Goal: Task Accomplishment & Management: Use online tool/utility

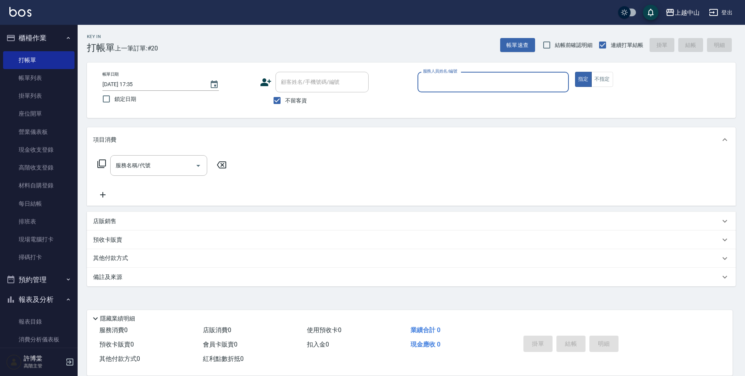
click at [508, 89] on div "服務人員姓名/編號" at bounding box center [493, 82] width 151 height 21
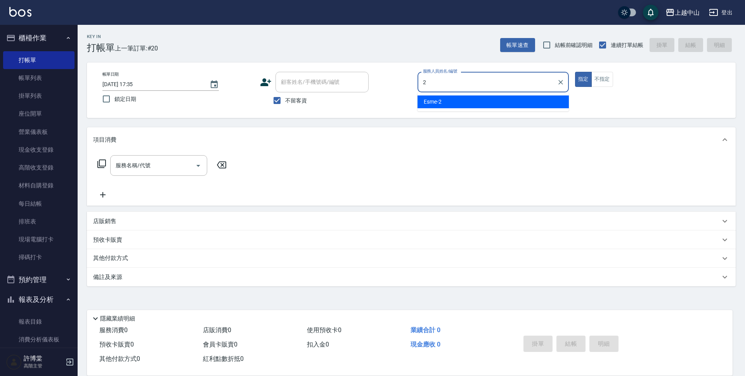
type input "Esme-2"
type button "true"
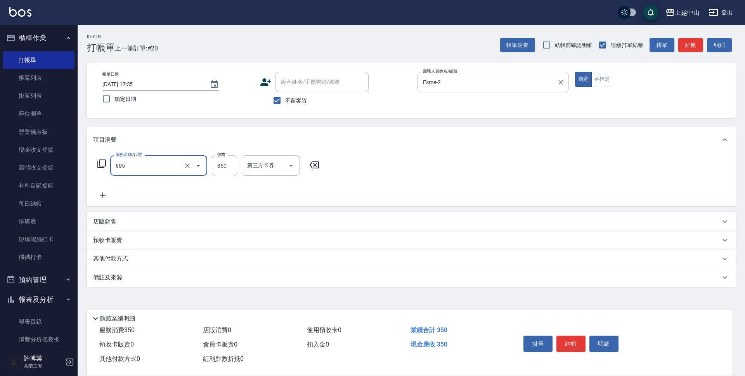
type input "洗髮 (女)(605)"
type input "400"
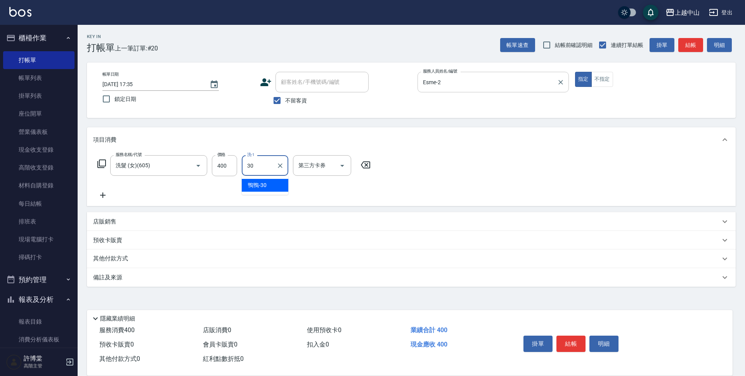
type input "鴨鴨-30"
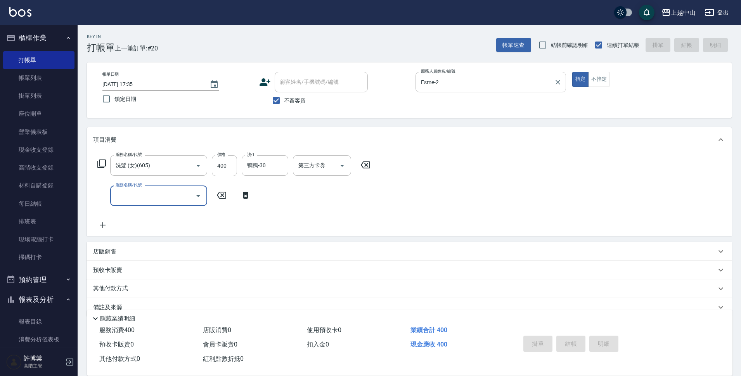
type input "2025/10/14 20:23"
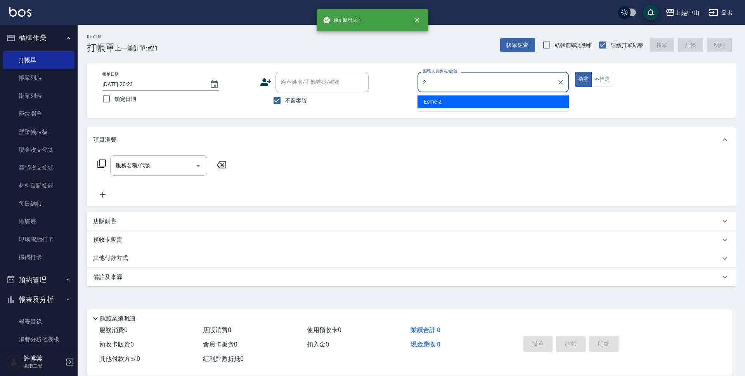
type input "Esme-2"
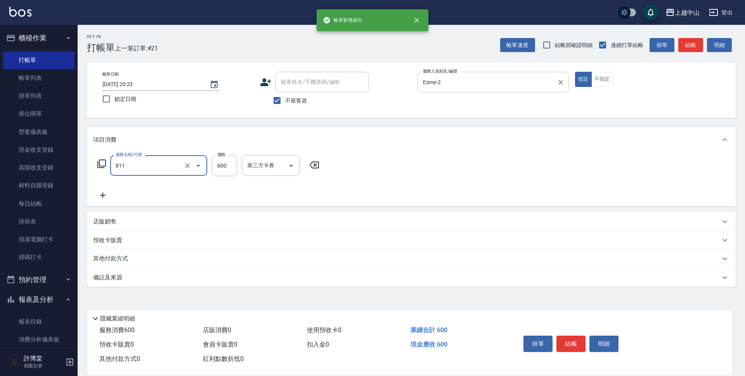
type input "洗+剪(811)"
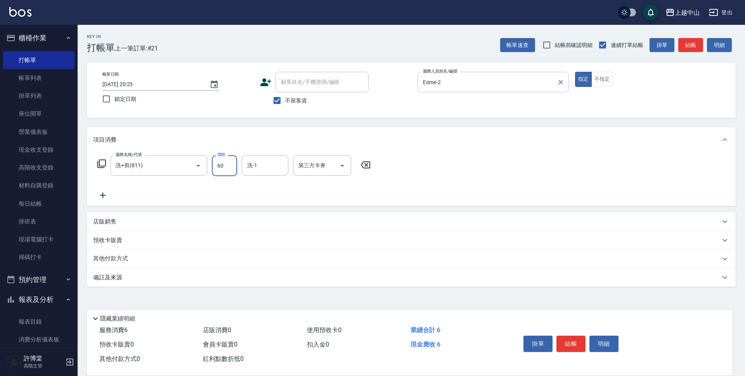
type input "600"
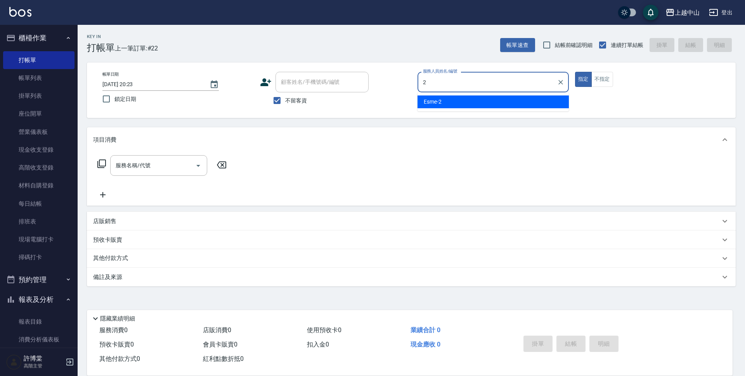
type input "Esme-2"
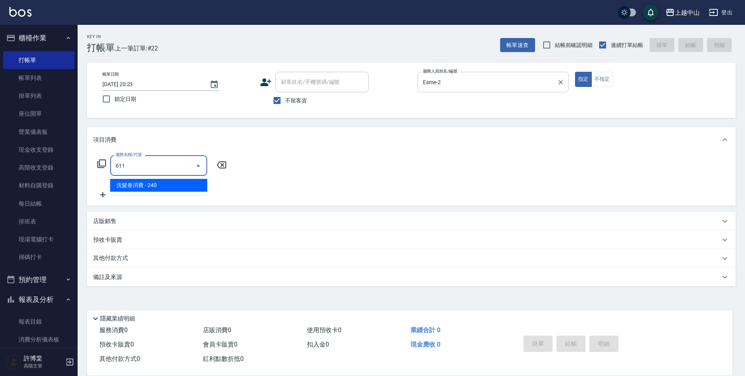
type input "洗髮卷消費(611)"
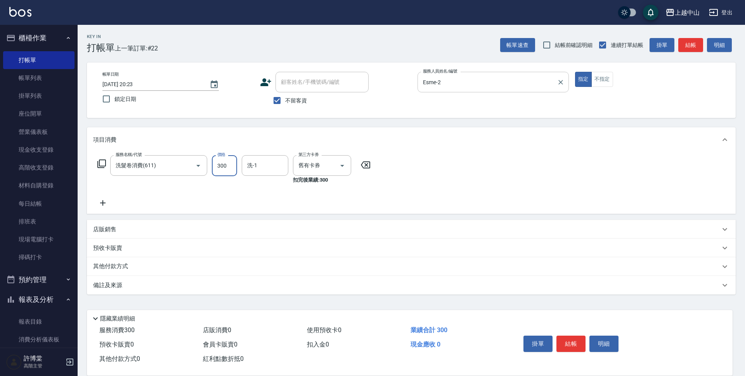
type input "300"
type input "鴨鴨-30"
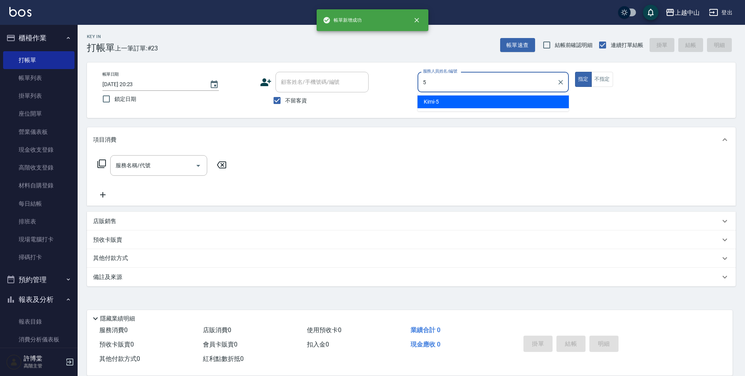
type input "Kimi-5"
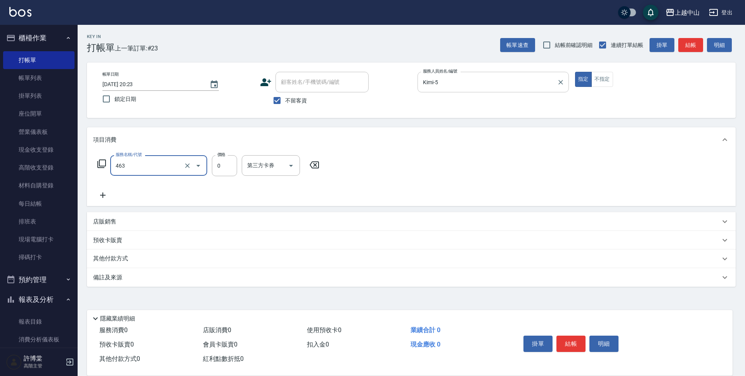
type input "護髮卡使用(463)"
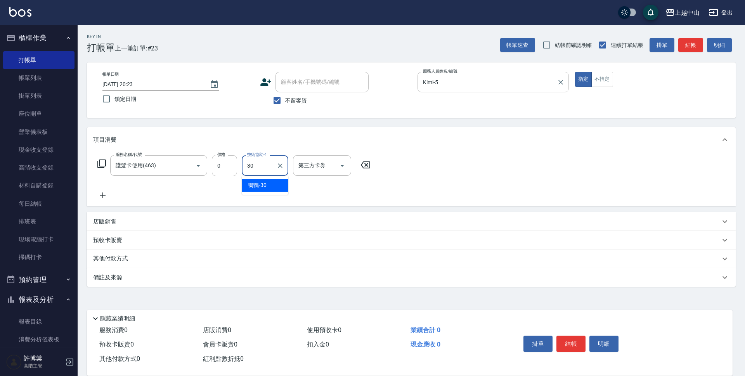
type input "鴨鴨-30"
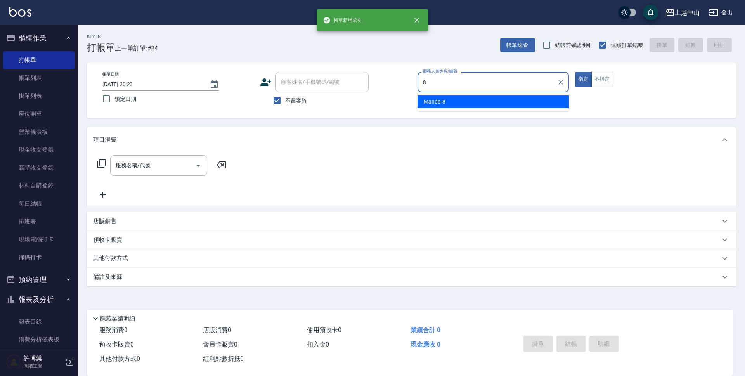
type input "Manda-8"
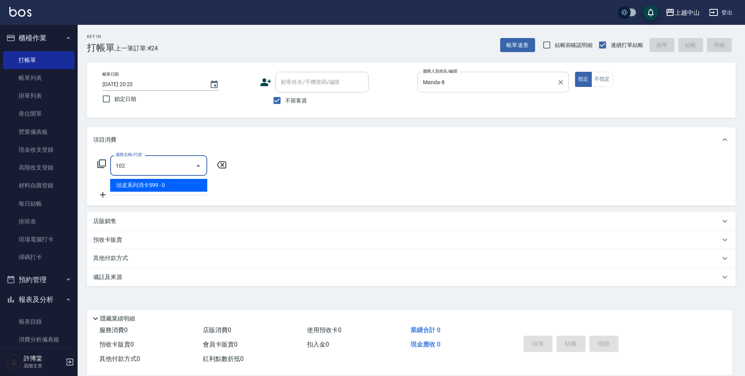
type input "頭皮系列消卡599(102)"
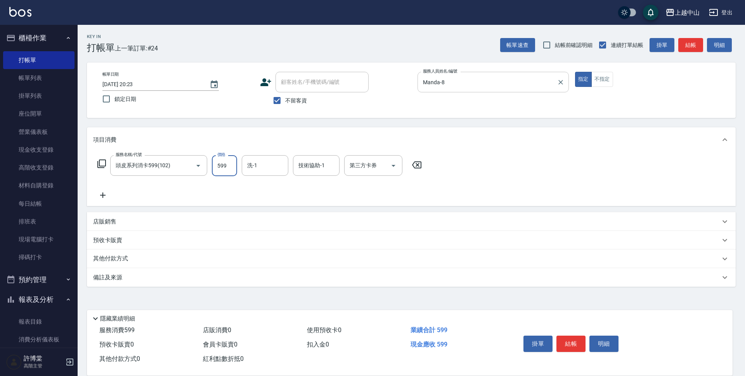
type input "599"
type input "俊彥-39"
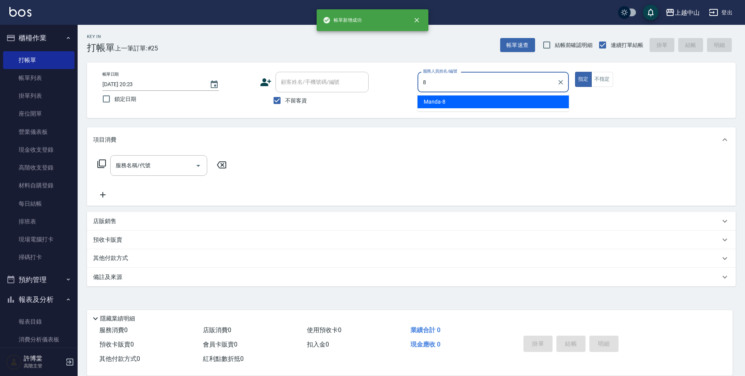
type input "Manda-8"
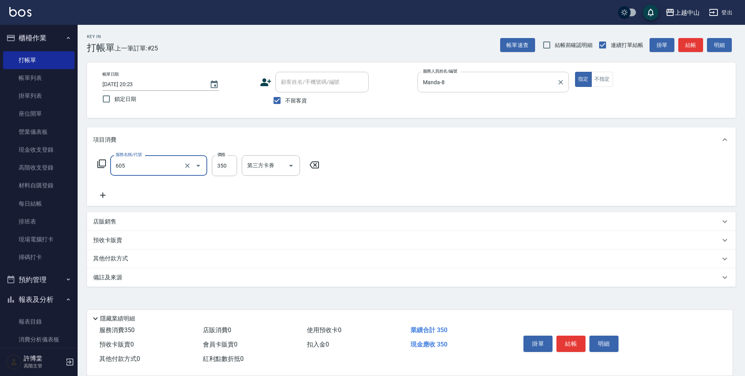
type input "洗髮 (女)(605)"
type input "500"
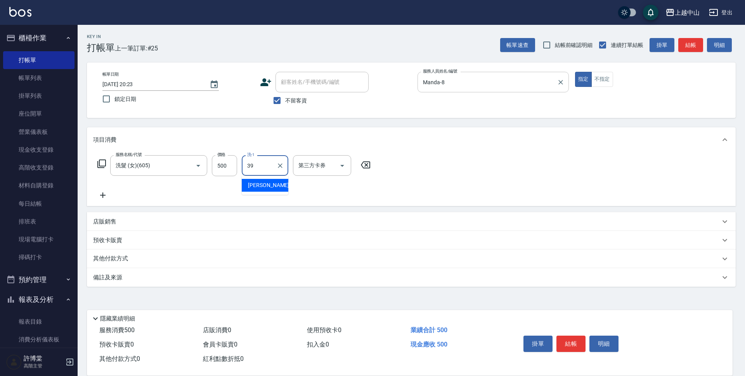
type input "俊彥-39"
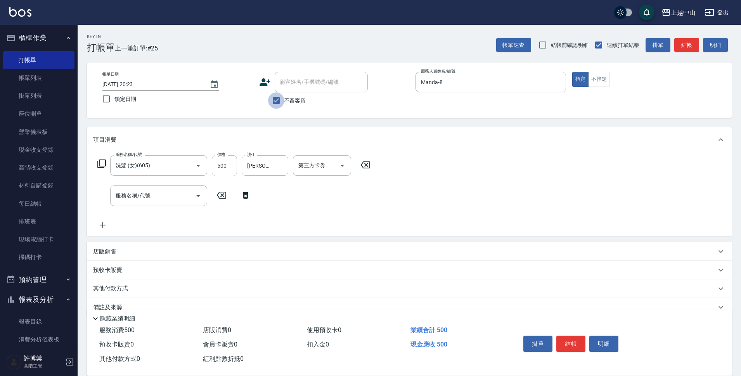
click at [274, 100] on input "不留客資" at bounding box center [276, 100] width 16 height 16
checkbox input "false"
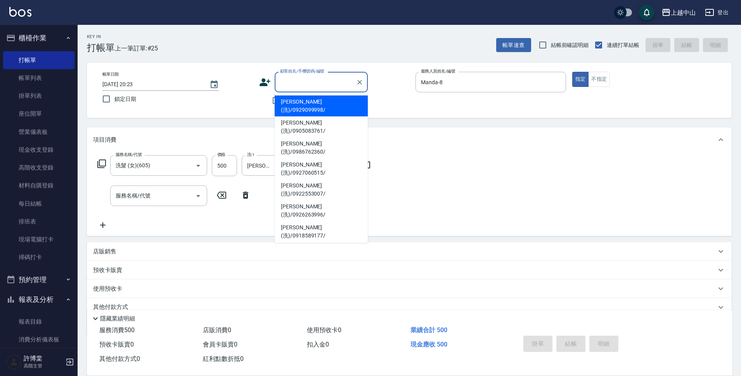
click at [285, 84] on input "顧客姓名/手機號碼/編號" at bounding box center [315, 82] width 75 height 14
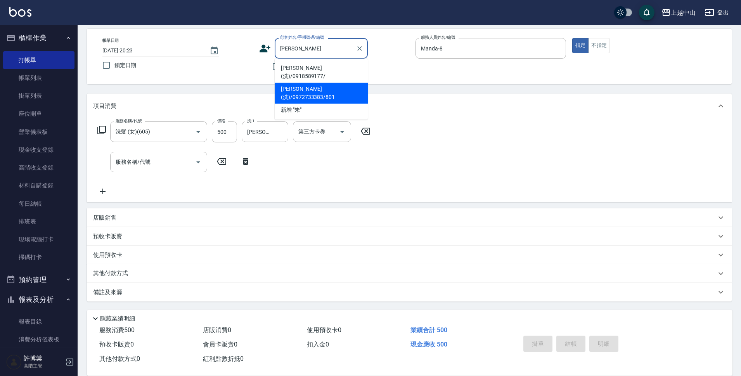
click at [307, 85] on li "朱羽玹(洗)/0972733383/801" at bounding box center [321, 93] width 93 height 21
type input "朱羽玹(洗)/0972733383/801"
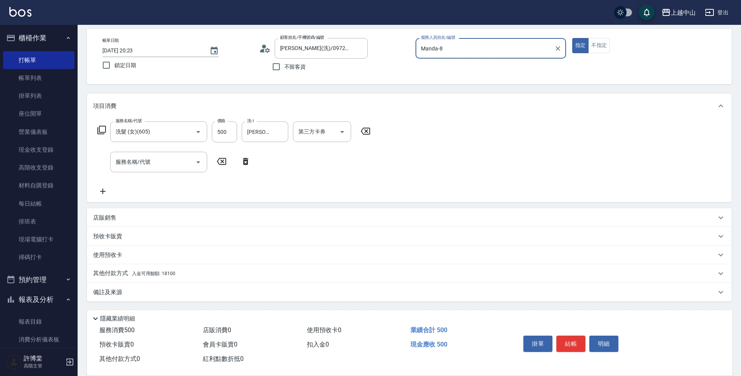
click at [180, 280] on div "其他付款方式 入金可用餘額: 18100" at bounding box center [409, 273] width 645 height 19
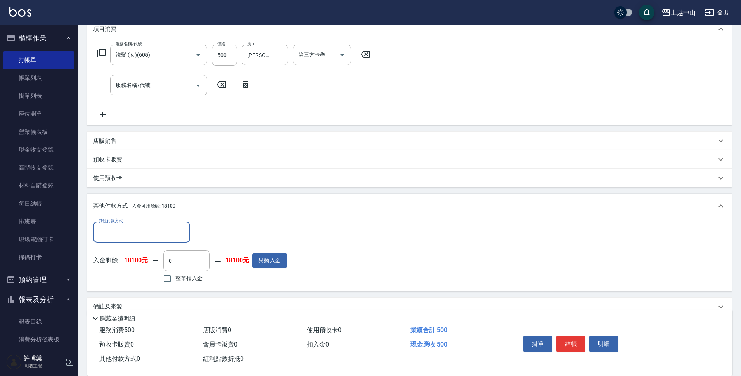
scroll to position [111, 0]
click at [163, 279] on input "整筆扣入金" at bounding box center [167, 278] width 16 height 16
checkbox input "true"
type input "500"
click at [573, 342] on button "結帳" at bounding box center [570, 344] width 29 height 16
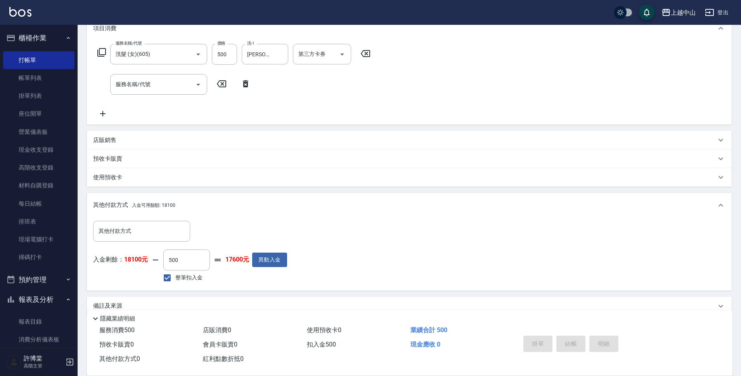
type input "2025/10/14 20:24"
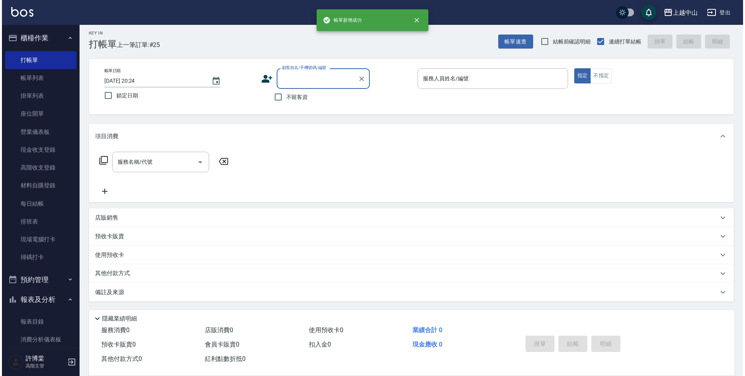
scroll to position [0, 0]
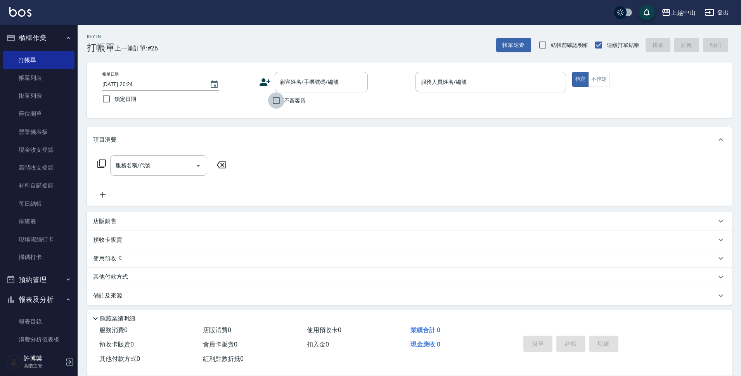
click at [269, 105] on input "不留客資" at bounding box center [276, 100] width 16 height 16
checkbox input "true"
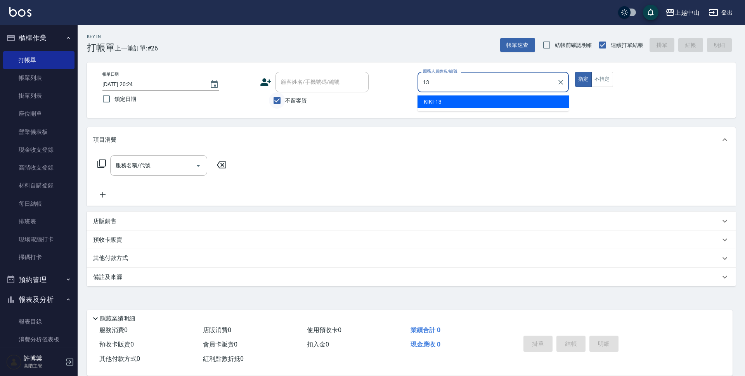
type input "KIKI-13"
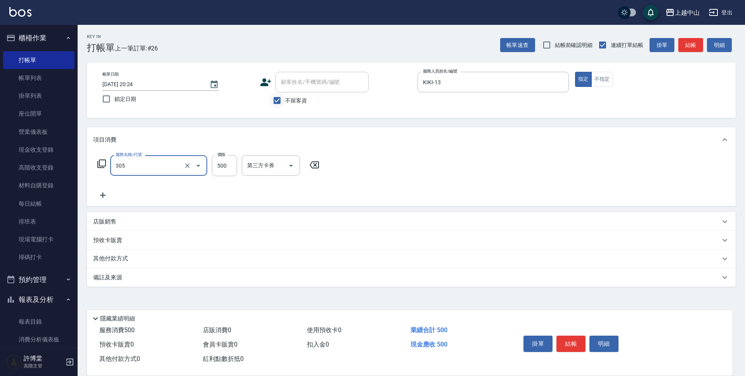
type input "剪髮(305)"
type input "500"
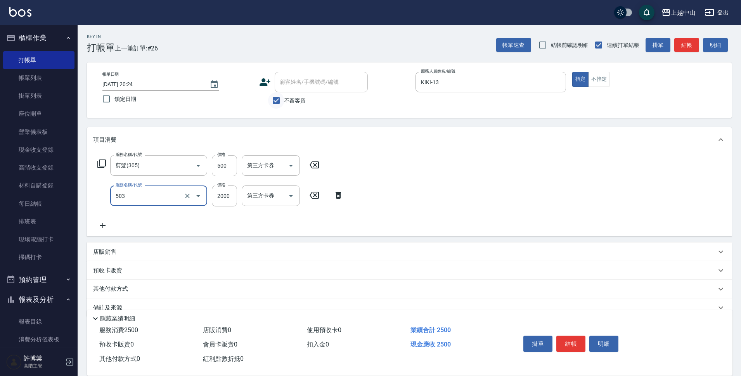
type input "染髮2000以下(503)"
type input "2000"
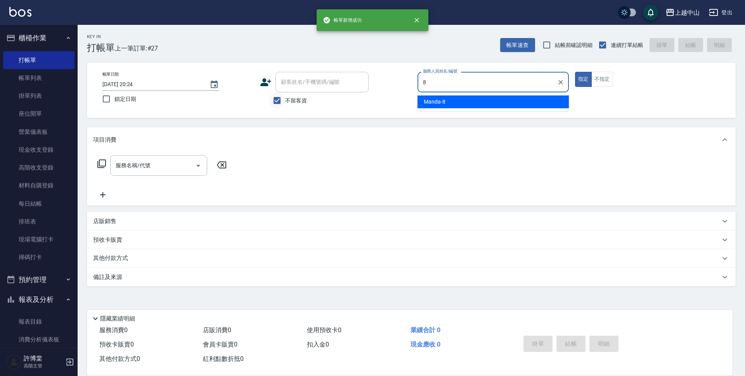
type input "Manda-8"
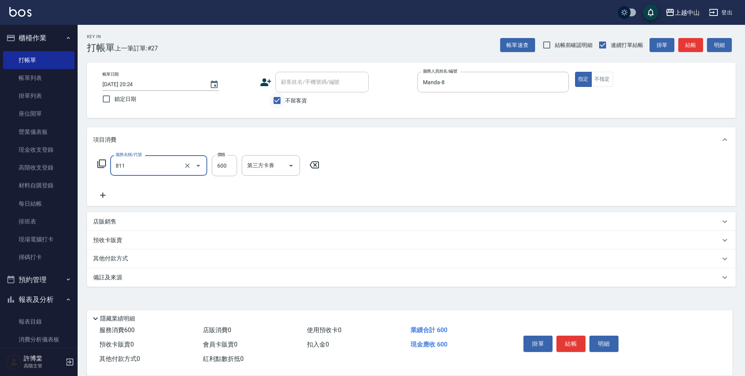
type input "洗+剪(811)"
type input "7"
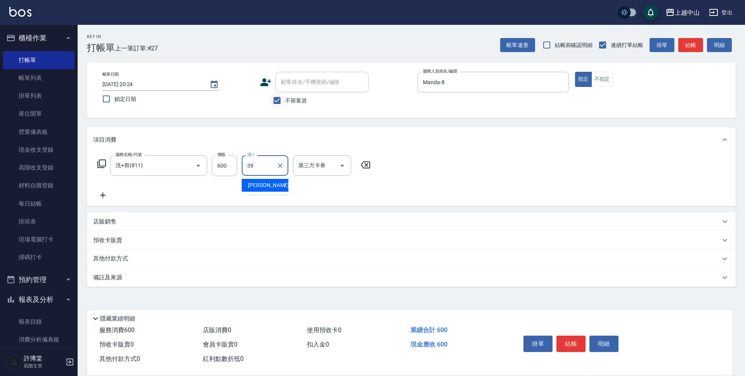
type input "俊彥-39"
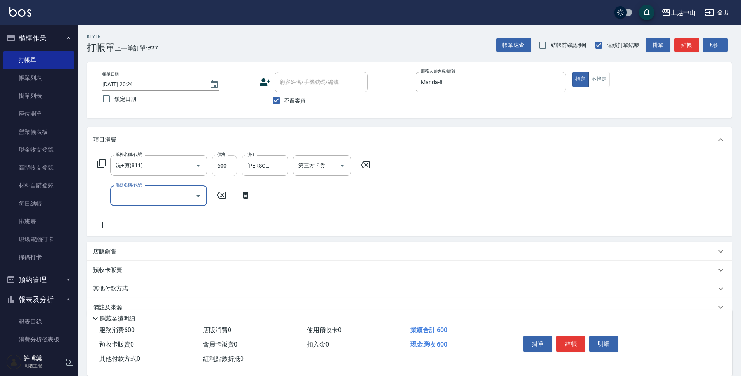
click at [226, 167] on input "600" at bounding box center [224, 165] width 25 height 21
type input "700"
type input "洗+剪(811)"
type input "700"
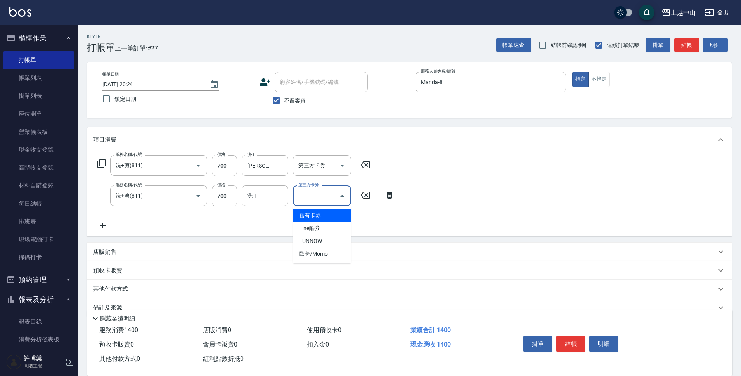
click at [307, 194] on input "第三方卡券" at bounding box center [316, 196] width 40 height 14
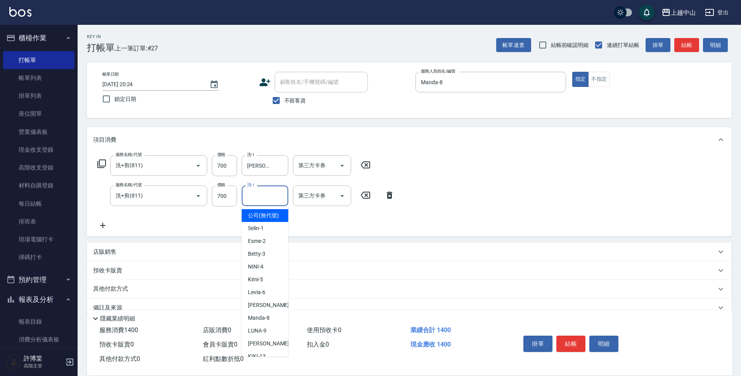
click at [270, 198] on input "洗-1" at bounding box center [265, 196] width 40 height 14
type input "俊彥-39"
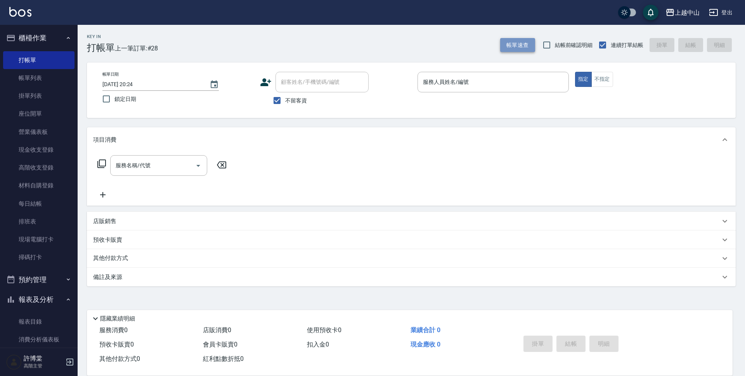
click at [509, 45] on button "帳單速查" at bounding box center [517, 45] width 35 height 14
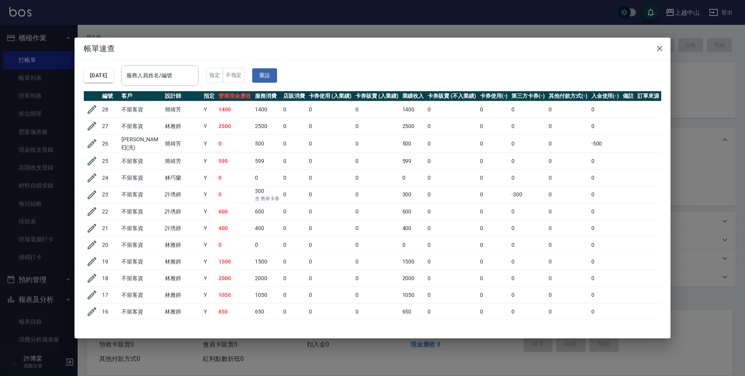
drag, startPoint x: 661, startPoint y: 143, endPoint x: 662, endPoint y: 159, distance: 16.3
click at [662, 159] on div "2025/10/14 服務人員姓名/編號 服務人員姓名/編號 指定 不指定 重設 編號 客戶 設計師 指定 營業現金應收 服務消費 店販消費 卡券使用 (入業…" at bounding box center [373, 199] width 596 height 279
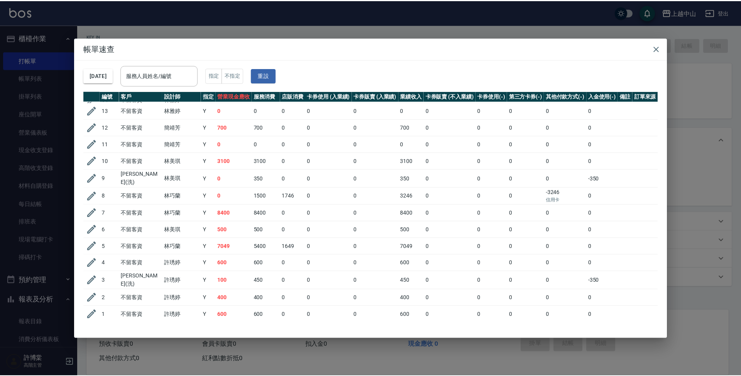
scroll to position [258, 0]
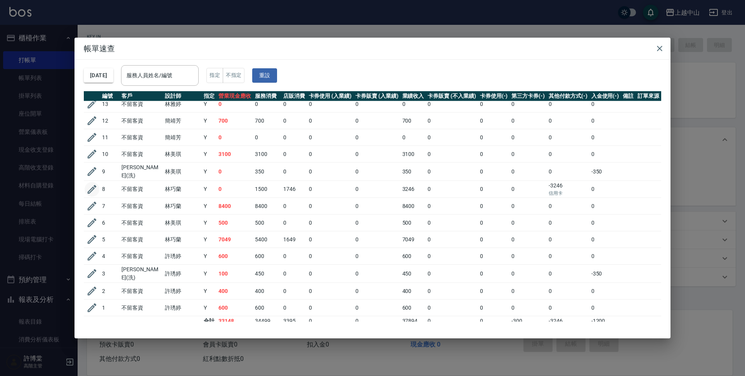
click at [91, 185] on icon "button" at bounding box center [92, 190] width 12 height 12
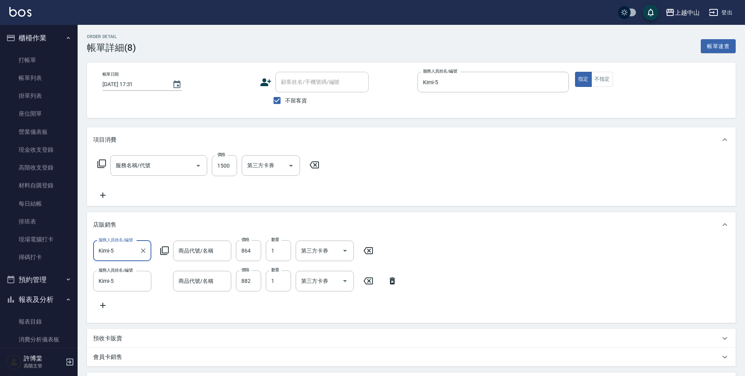
type input "2025/10/14 17:31"
checkbox input "true"
type input "Kimi-5"
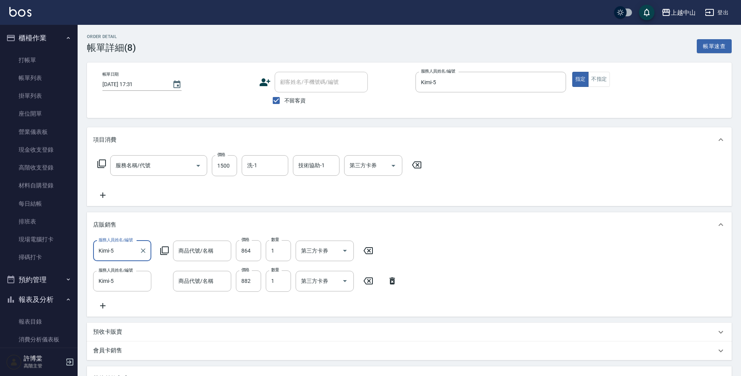
type input "極度修復洗髮露500ML"
type input "極度柔順髮膜"
type input "兩段自備單次(635)"
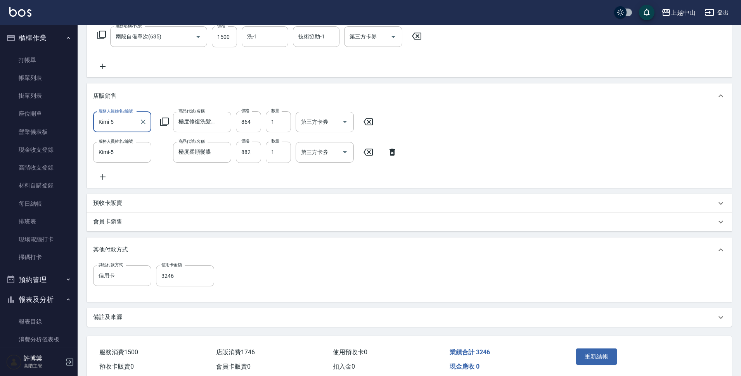
scroll to position [116, 0]
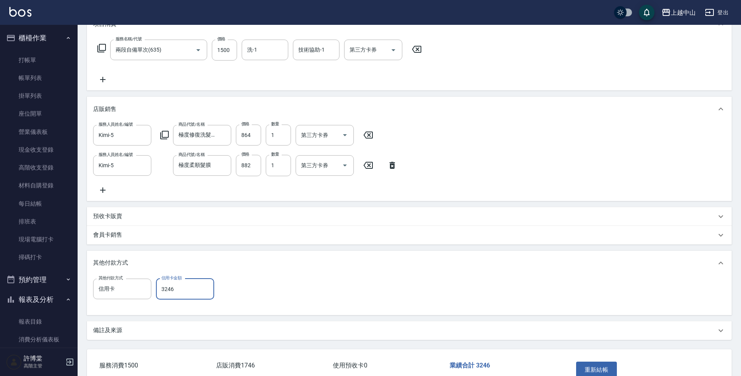
click at [203, 296] on input "3246" at bounding box center [185, 289] width 58 height 21
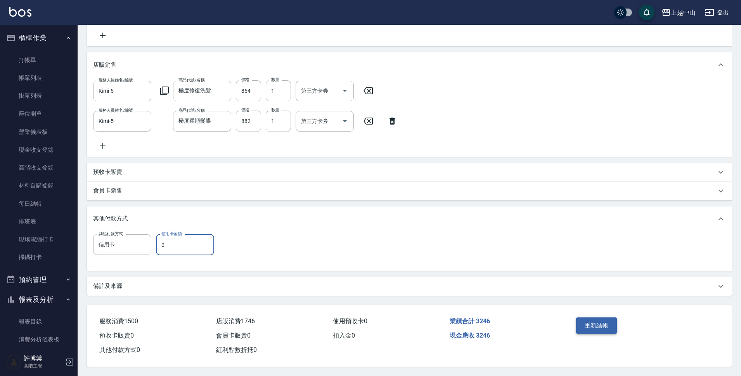
type input "0"
click at [593, 321] on button "重新結帳" at bounding box center [596, 325] width 41 height 16
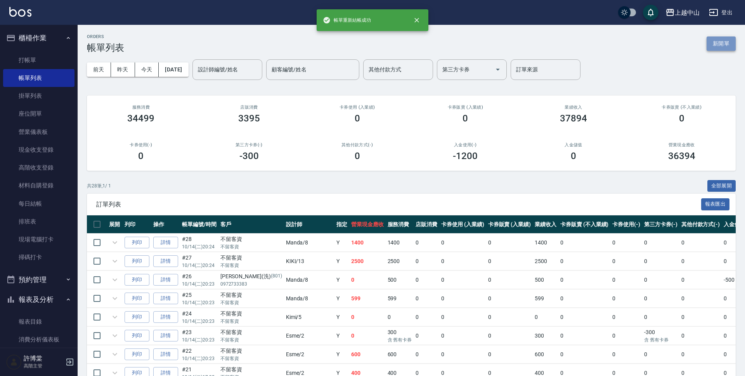
click at [724, 43] on button "新開單" at bounding box center [721, 43] width 29 height 14
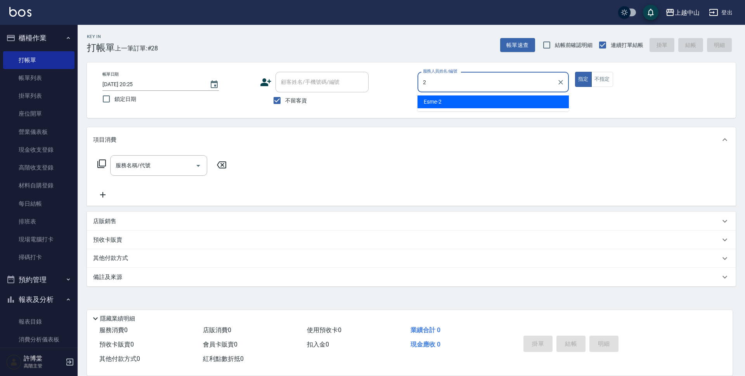
type input "Esme-2"
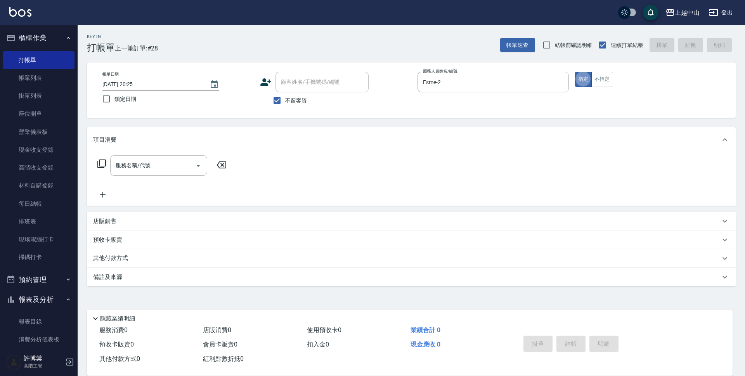
type button "true"
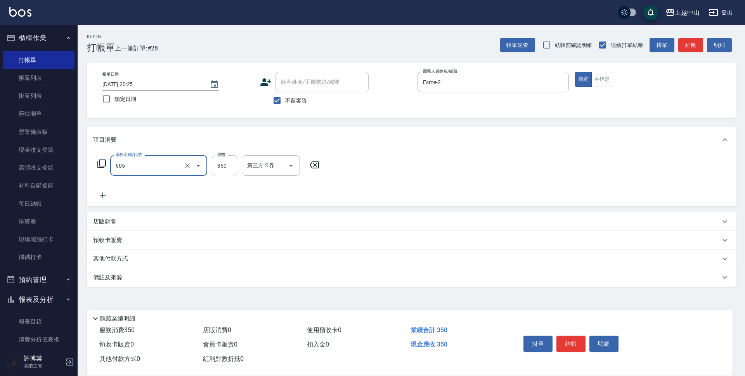
type input "洗髮 (女)(605)"
click at [218, 165] on input "4000" at bounding box center [224, 165] width 25 height 21
type input "400"
type input "俊彥-39"
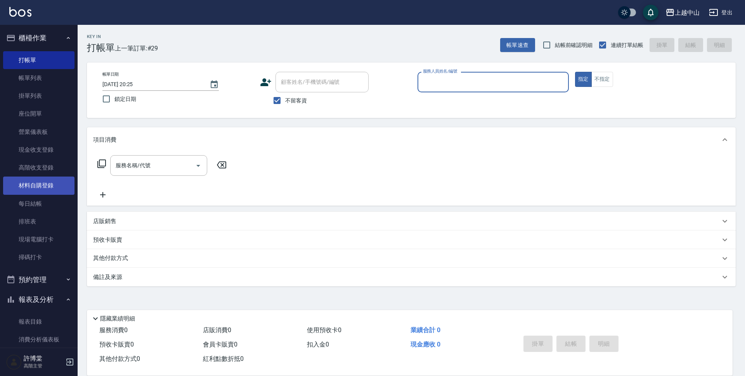
click at [55, 191] on link "材料自購登錄" at bounding box center [38, 186] width 71 height 18
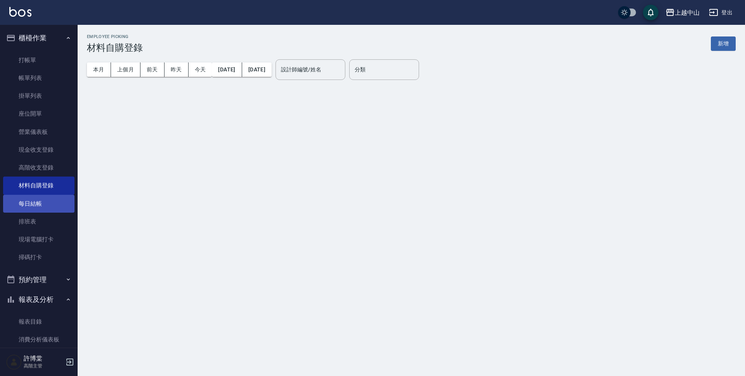
click at [51, 197] on link "每日結帳" at bounding box center [38, 204] width 71 height 18
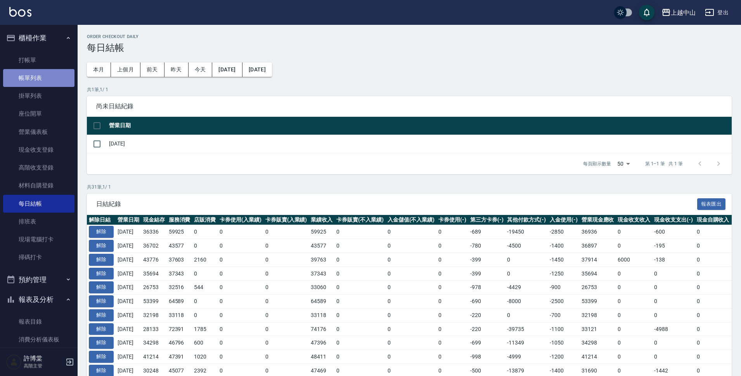
click at [46, 76] on link "帳單列表" at bounding box center [38, 78] width 71 height 18
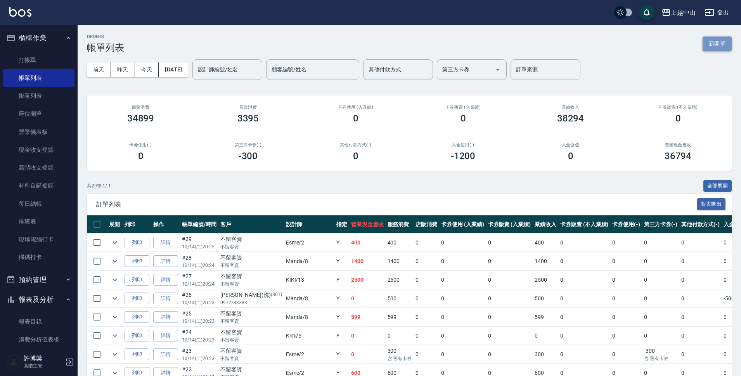
click at [728, 43] on button "新開單" at bounding box center [717, 43] width 29 height 14
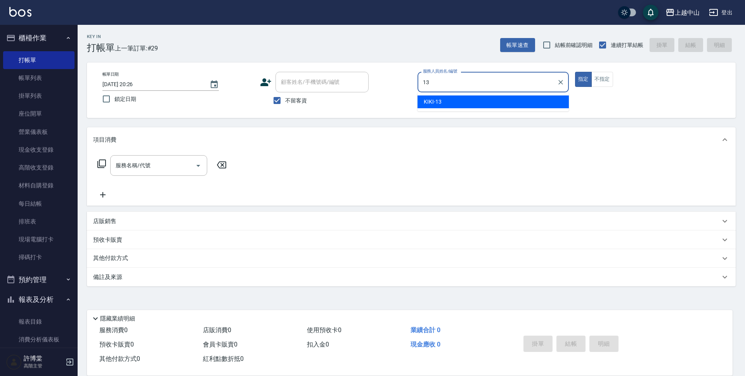
type input "KIKI-13"
type button "true"
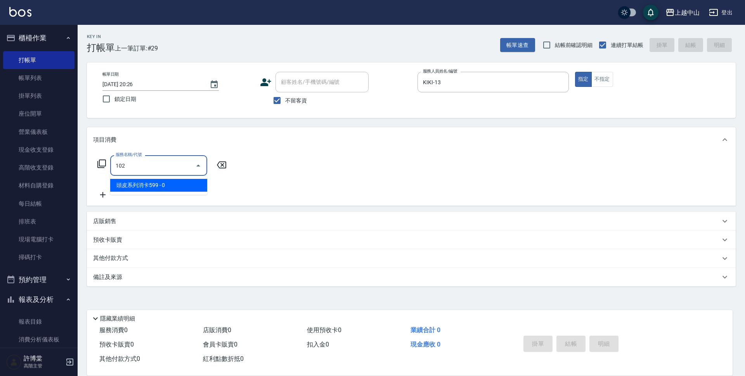
type input "頭皮系列消卡599(102)"
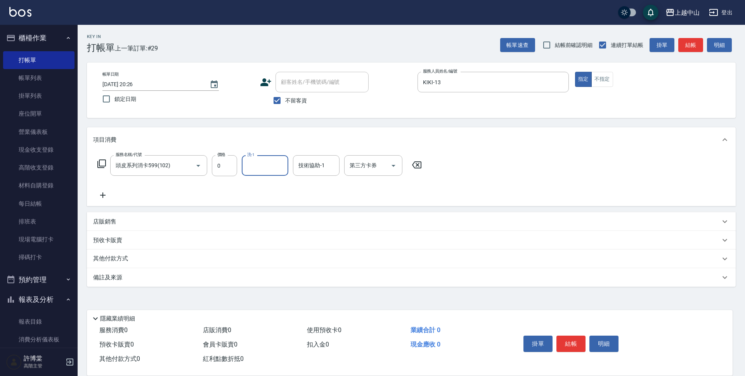
type input "3"
type input "Esme-2"
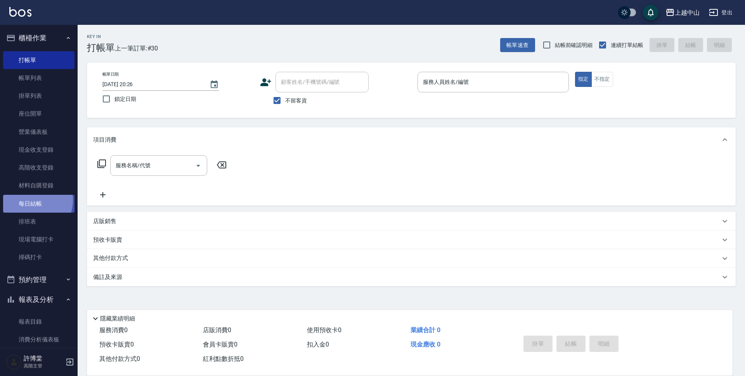
click at [34, 200] on link "每日結帳" at bounding box center [38, 204] width 71 height 18
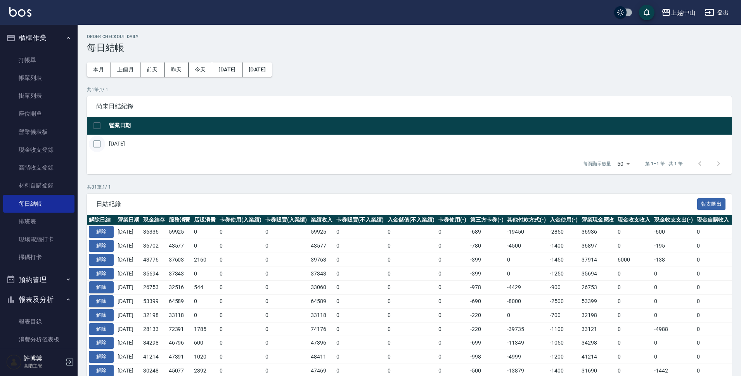
click at [100, 143] on input "checkbox" at bounding box center [97, 144] width 16 height 16
checkbox input "true"
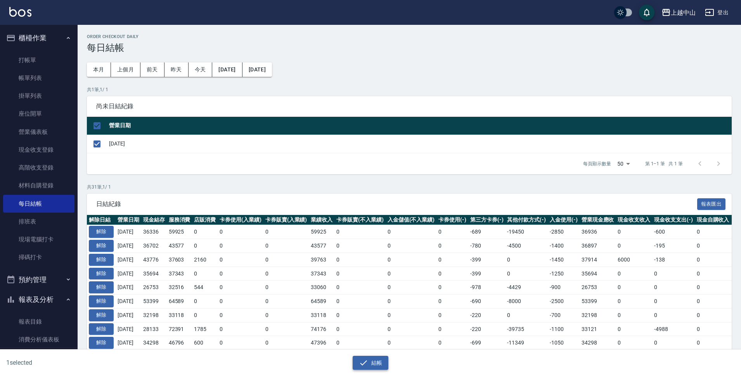
click at [372, 365] on button "結帳" at bounding box center [371, 363] width 36 height 14
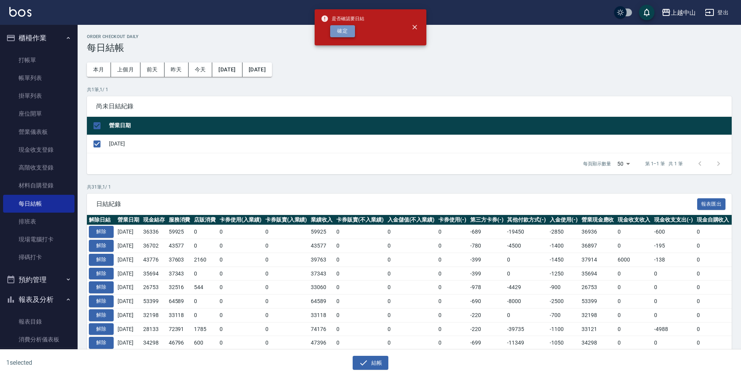
click at [345, 29] on button "確定" at bounding box center [342, 31] width 25 height 12
checkbox input "false"
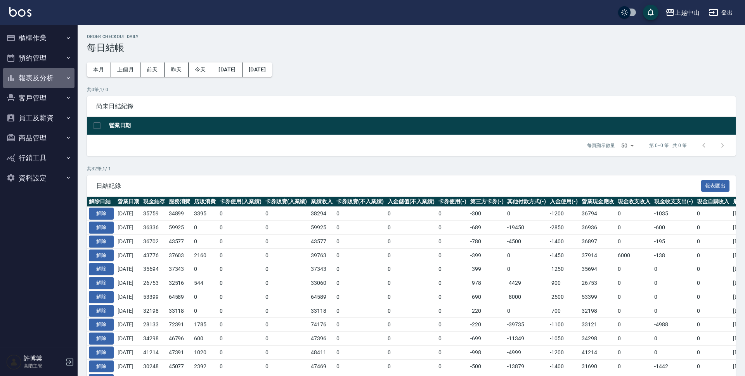
click at [35, 80] on button "報表及分析" at bounding box center [38, 78] width 71 height 20
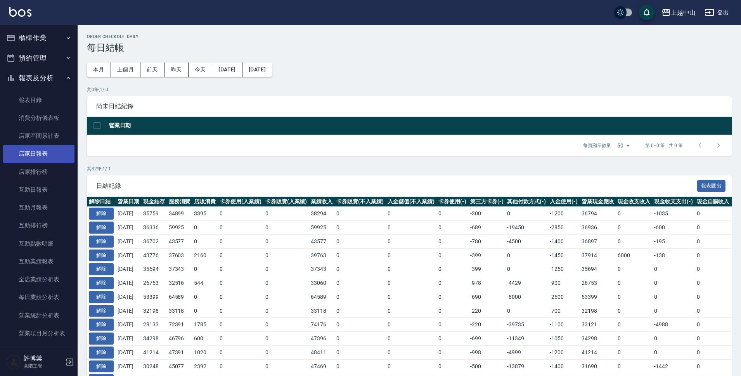
click at [45, 153] on link "店家日報表" at bounding box center [38, 154] width 71 height 18
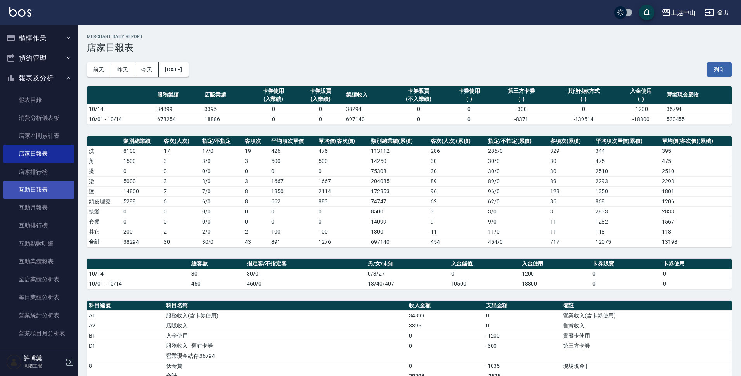
click at [49, 191] on link "互助日報表" at bounding box center [38, 190] width 71 height 18
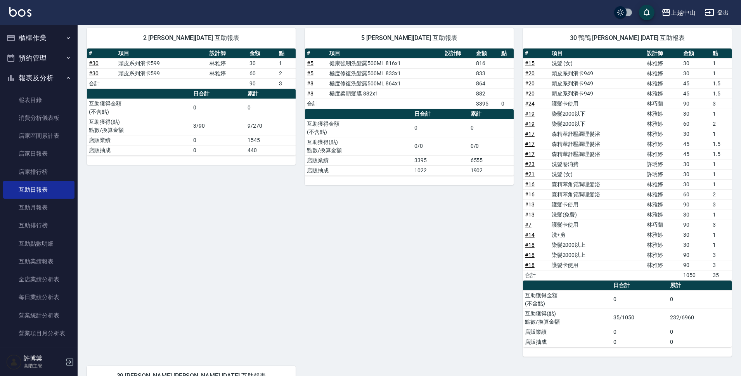
scroll to position [40, 0]
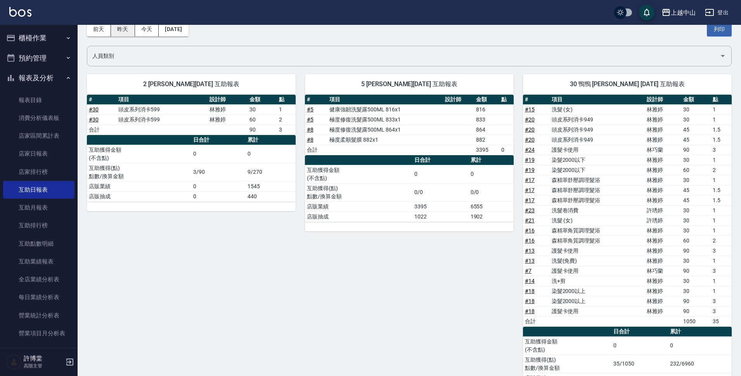
click at [127, 32] on button "昨天" at bounding box center [123, 29] width 24 height 14
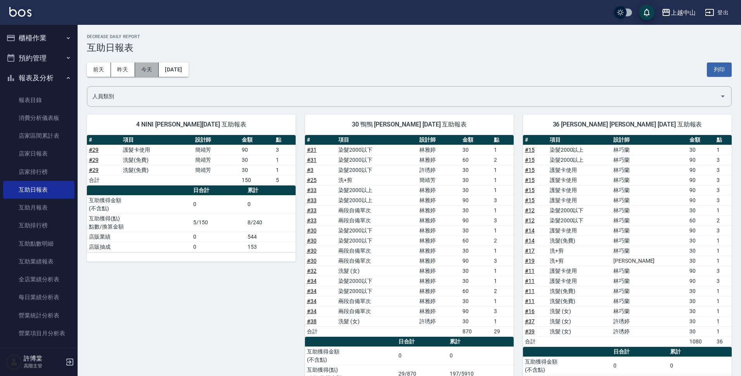
click at [137, 69] on button "今天" at bounding box center [147, 69] width 24 height 14
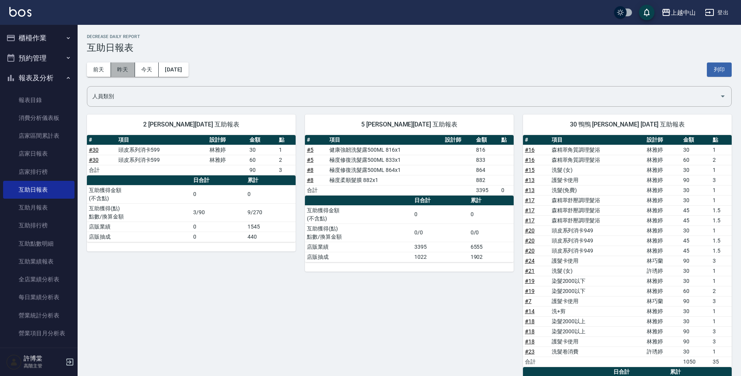
click at [118, 74] on button "昨天" at bounding box center [123, 69] width 24 height 14
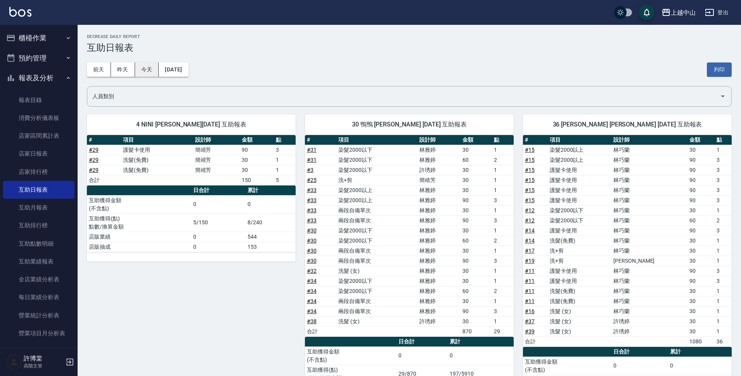
click at [153, 65] on button "今天" at bounding box center [147, 69] width 24 height 14
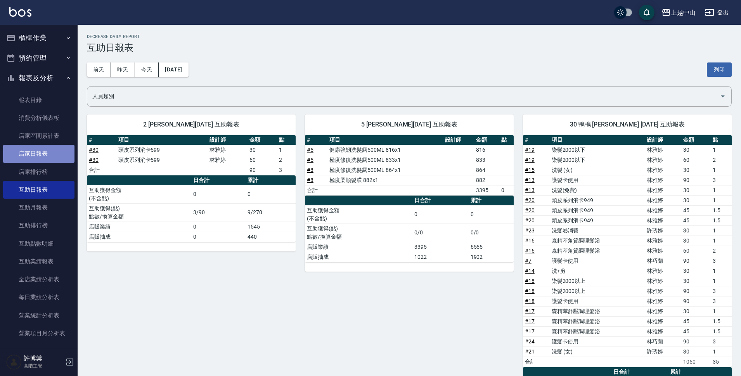
click at [45, 150] on link "店家日報表" at bounding box center [38, 154] width 71 height 18
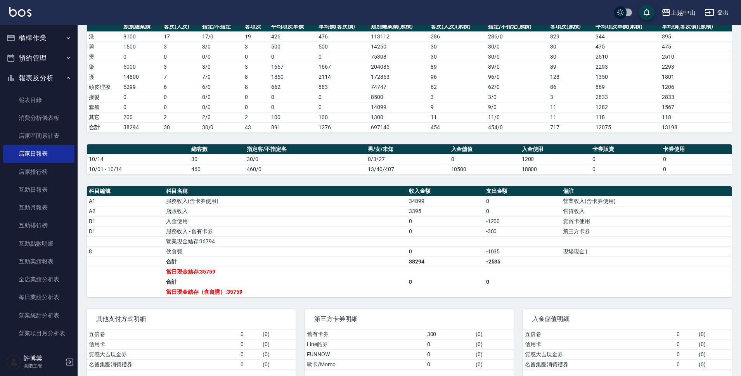
scroll to position [127, 0]
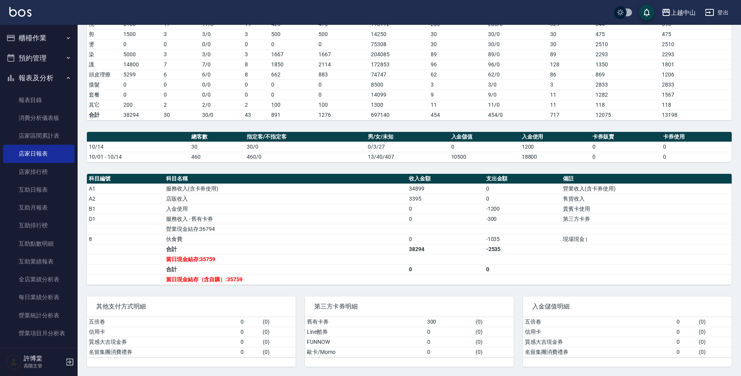
click at [59, 78] on button "報表及分析" at bounding box center [38, 78] width 71 height 20
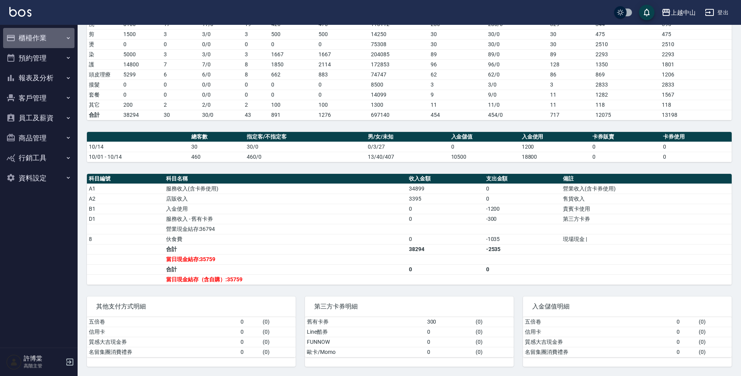
click at [62, 43] on button "櫃檯作業" at bounding box center [38, 38] width 71 height 20
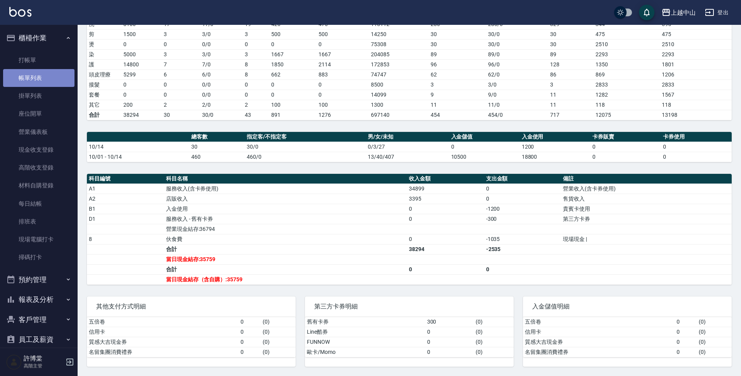
click at [59, 79] on link "帳單列表" at bounding box center [38, 78] width 71 height 18
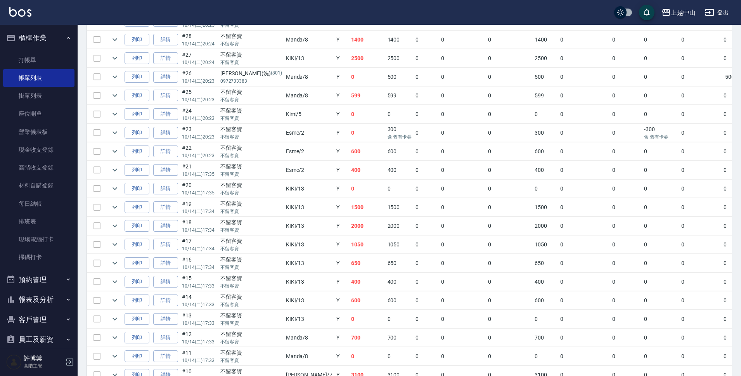
scroll to position [185, 0]
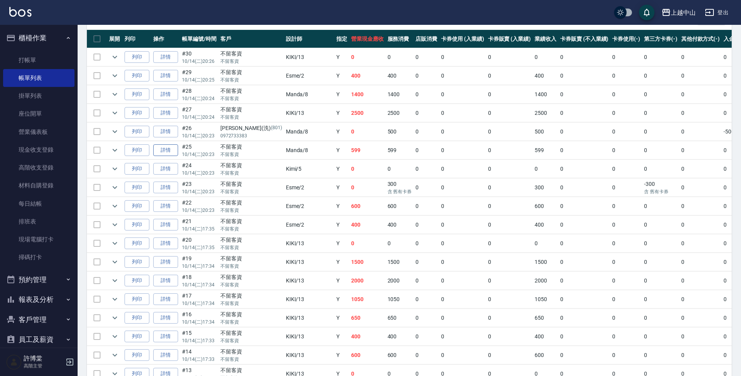
click at [172, 149] on link "詳情" at bounding box center [165, 150] width 25 height 12
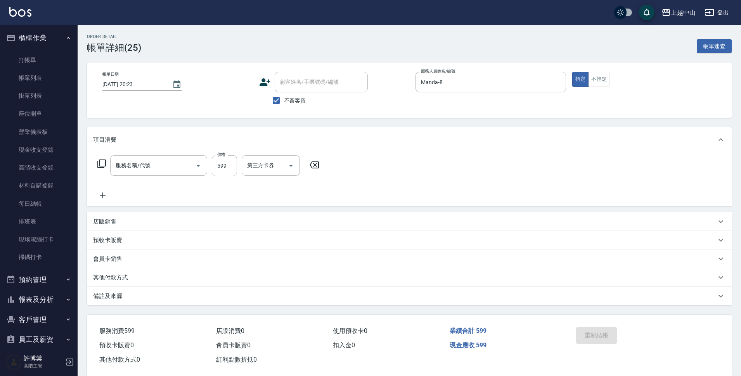
type input "2025/10/14 20:23"
checkbox input "true"
type input "Manda-8"
type input "頭皮系列消卡599(102)"
click at [40, 203] on link "每日結帳" at bounding box center [38, 204] width 71 height 18
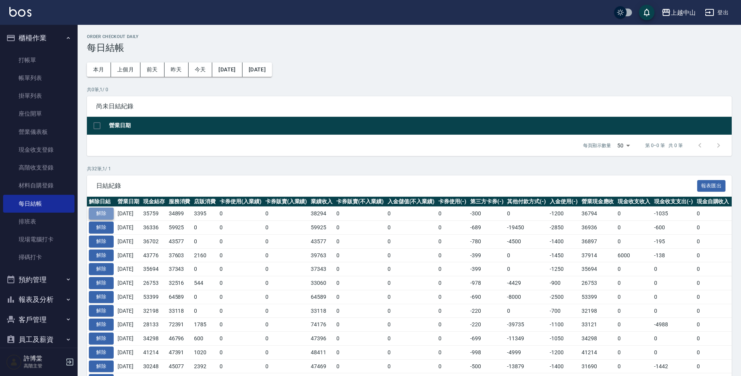
click at [96, 214] on button "解除" at bounding box center [101, 214] width 25 height 12
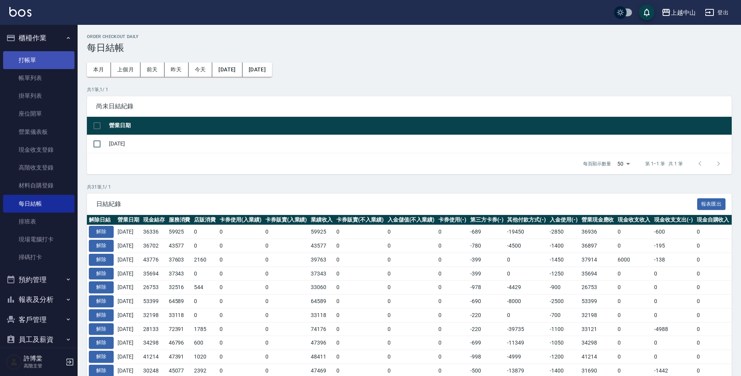
click at [50, 63] on link "打帳單" at bounding box center [38, 60] width 71 height 18
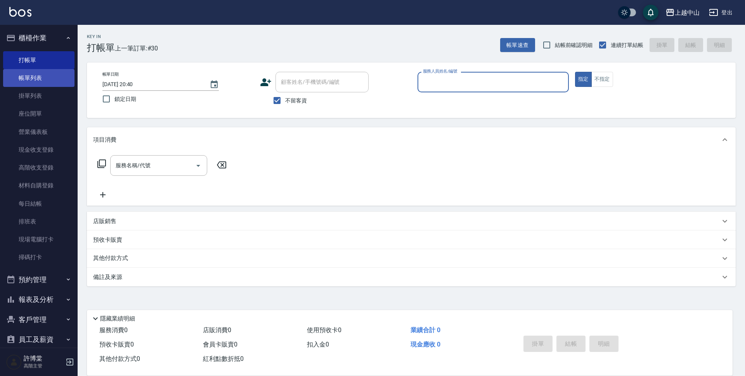
click at [55, 74] on link "帳單列表" at bounding box center [38, 78] width 71 height 18
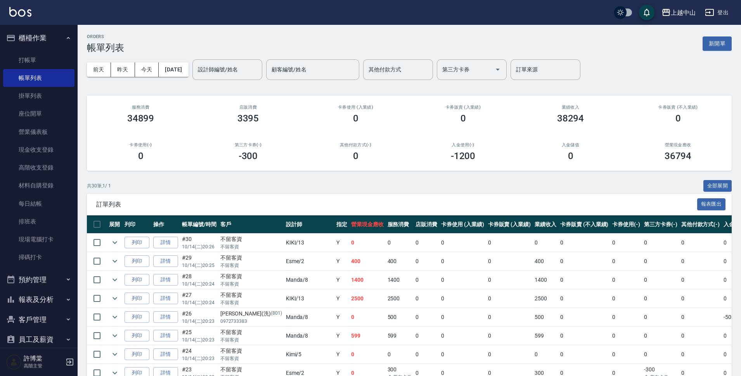
scroll to position [145, 0]
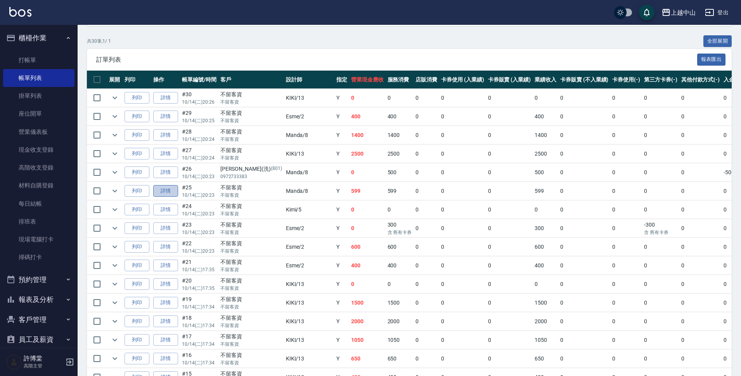
click at [161, 191] on link "詳情" at bounding box center [165, 191] width 25 height 12
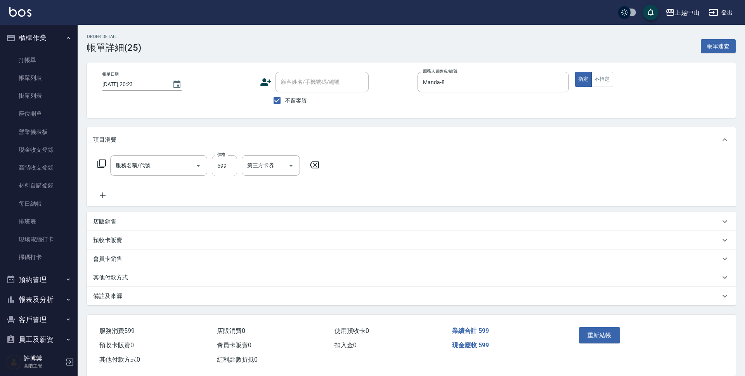
type input "2025/10/14 20:23"
checkbox input "true"
type input "Manda-8"
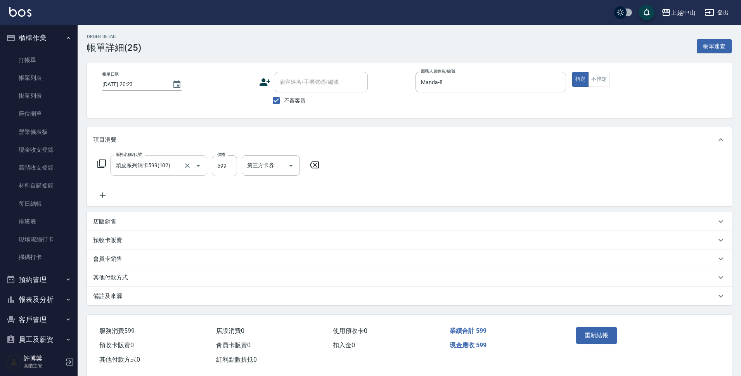
type input "頭皮系列消卡599(102)"
click at [224, 167] on input "599" at bounding box center [224, 165] width 25 height 21
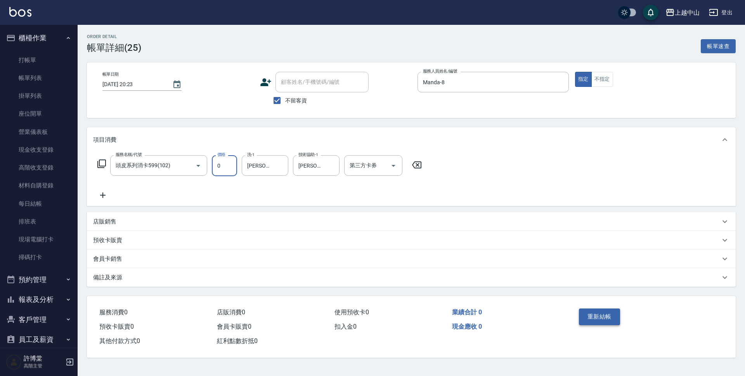
type input "0"
click at [598, 312] on button "重新結帳" at bounding box center [599, 316] width 41 height 16
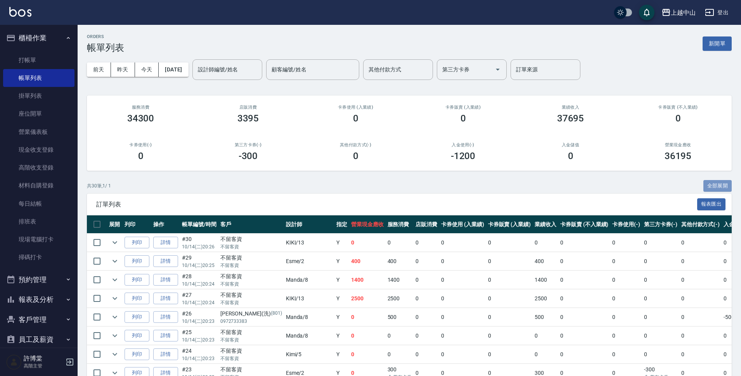
drag, startPoint x: 722, startPoint y: 188, endPoint x: 745, endPoint y: 146, distance: 47.4
click at [722, 187] on button "全部展開" at bounding box center [717, 186] width 29 height 12
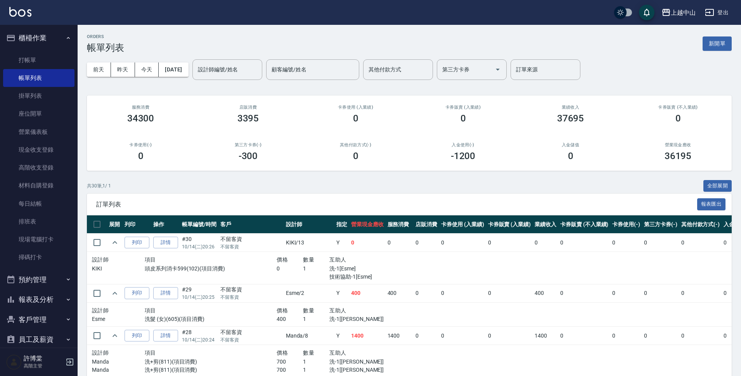
scroll to position [658, 0]
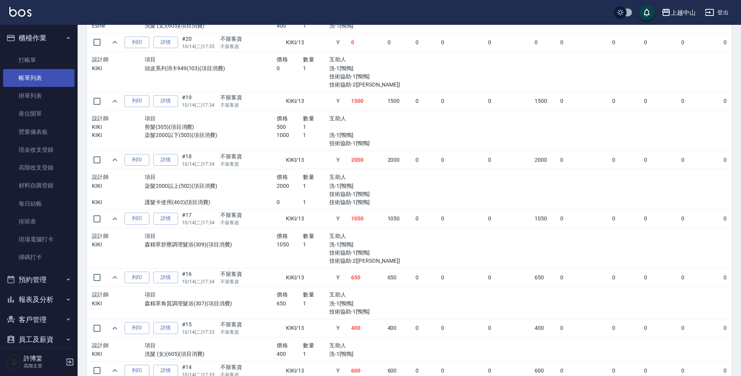
click at [54, 78] on link "帳單列表" at bounding box center [38, 78] width 71 height 18
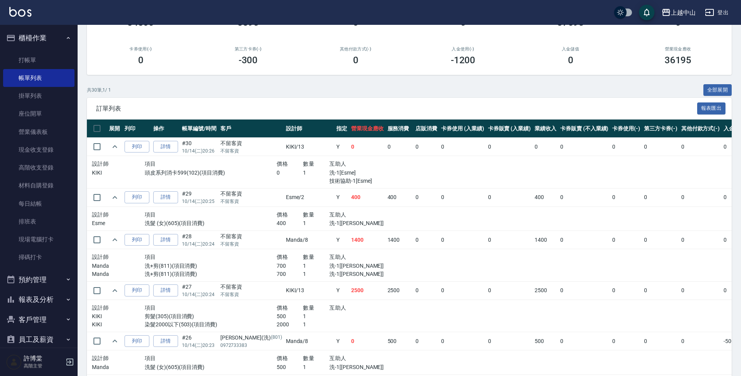
scroll to position [89, 0]
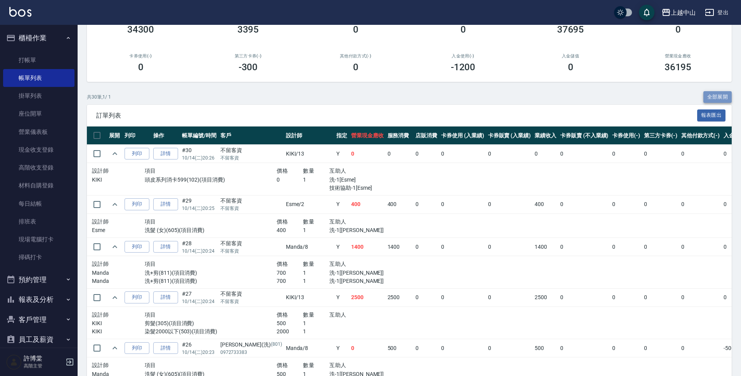
click at [716, 94] on button "全部展開" at bounding box center [717, 97] width 29 height 12
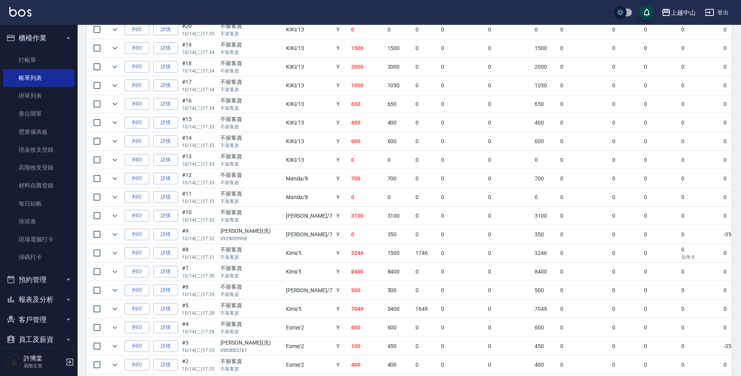
scroll to position [438, 0]
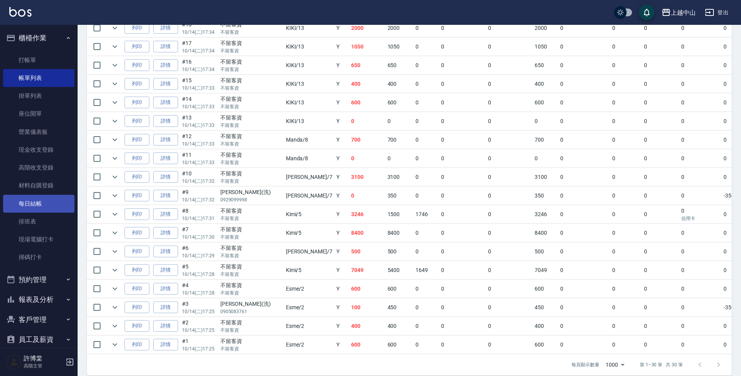
click at [50, 206] on link "每日結帳" at bounding box center [38, 204] width 71 height 18
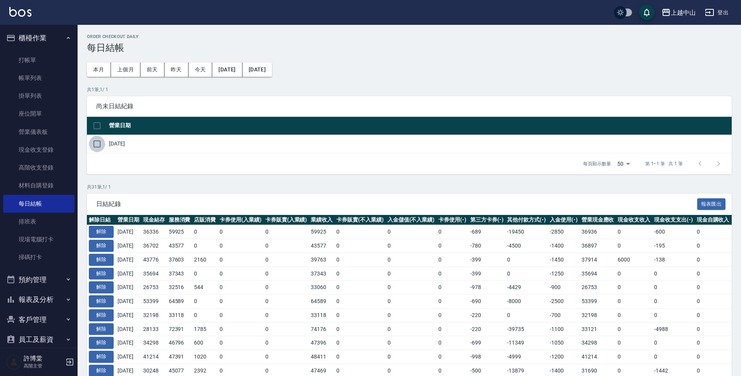
click at [95, 140] on input "checkbox" at bounding box center [97, 144] width 16 height 16
checkbox input "true"
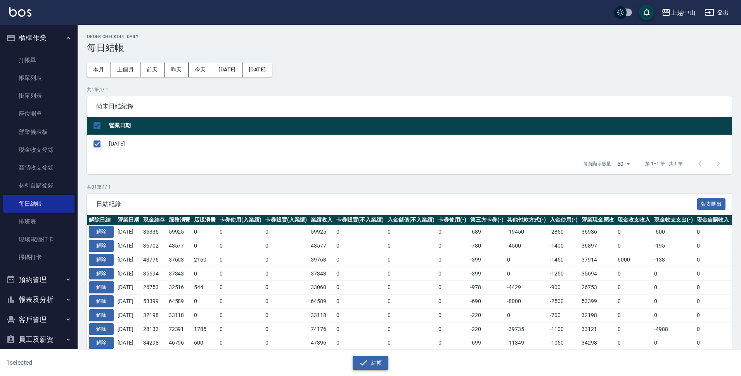
click at [377, 360] on button "結帳" at bounding box center [371, 363] width 36 height 14
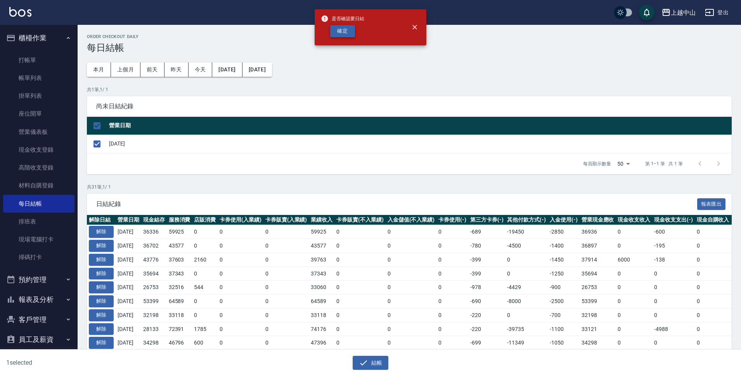
click at [349, 26] on button "確定" at bounding box center [342, 31] width 25 height 12
checkbox input "false"
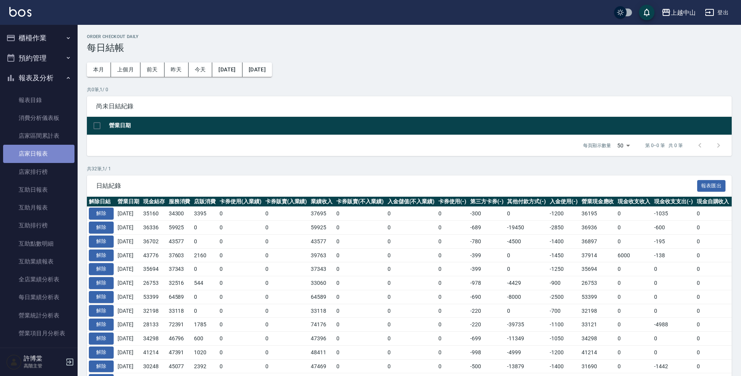
click at [56, 154] on link "店家日報表" at bounding box center [38, 154] width 71 height 18
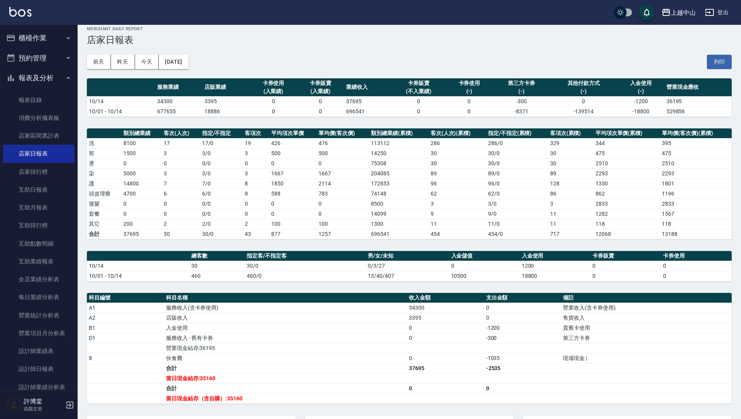
scroll to position [7, 0]
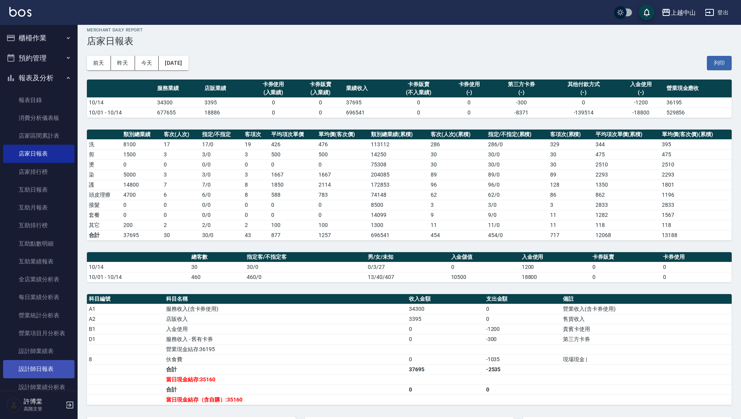
click at [57, 375] on link "設計師日報表" at bounding box center [38, 369] width 71 height 18
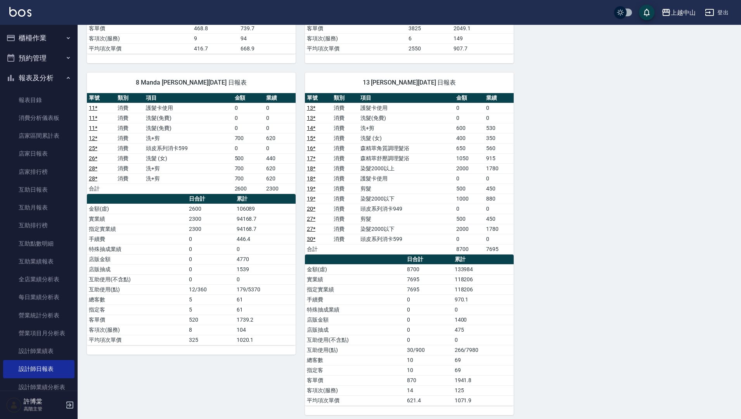
scroll to position [331, 0]
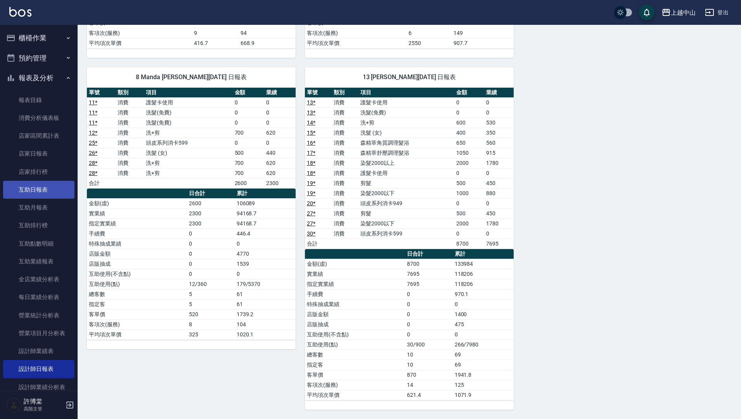
click at [39, 187] on link "互助日報表" at bounding box center [38, 190] width 71 height 18
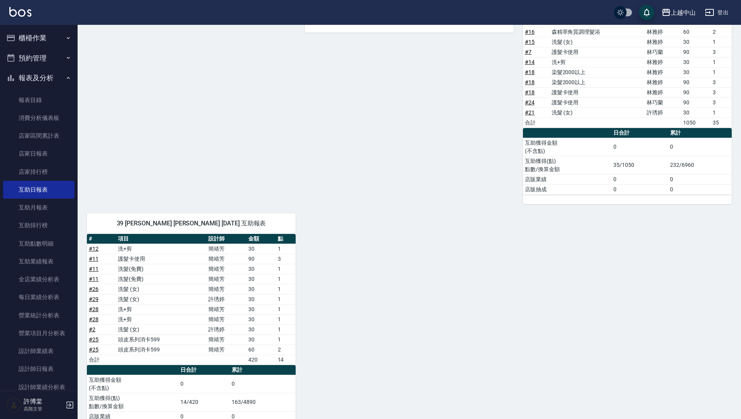
scroll to position [270, 0]
